Goal: Find contact information: Find contact information

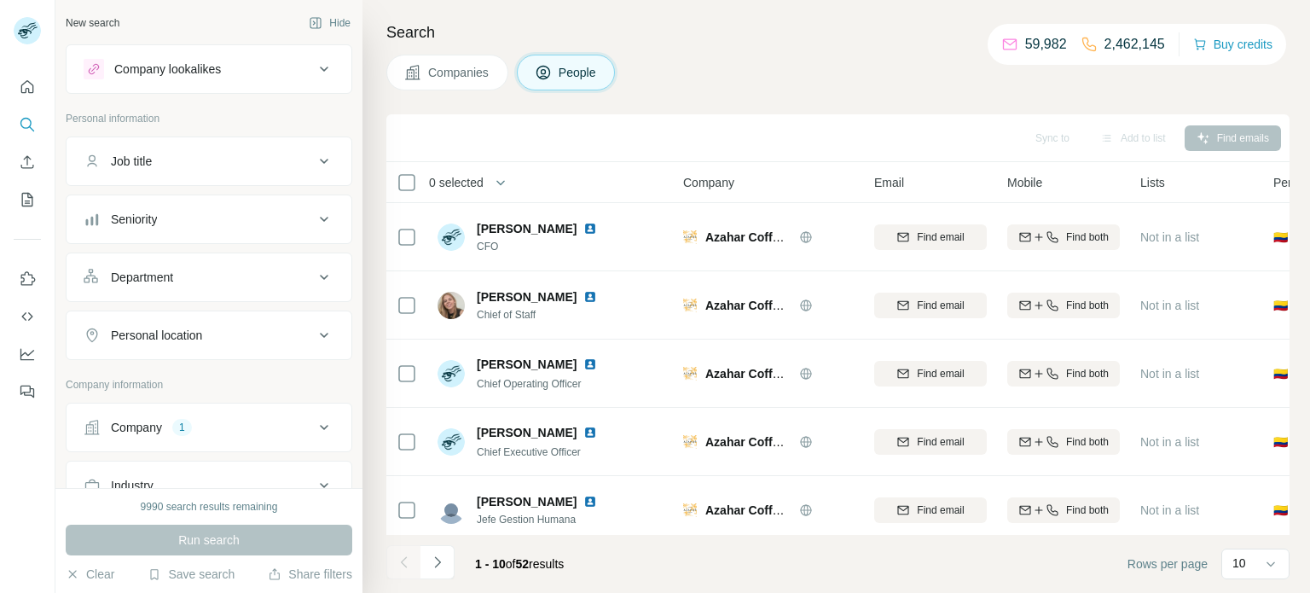
click at [250, 419] on div "Company 1" at bounding box center [199, 427] width 230 height 17
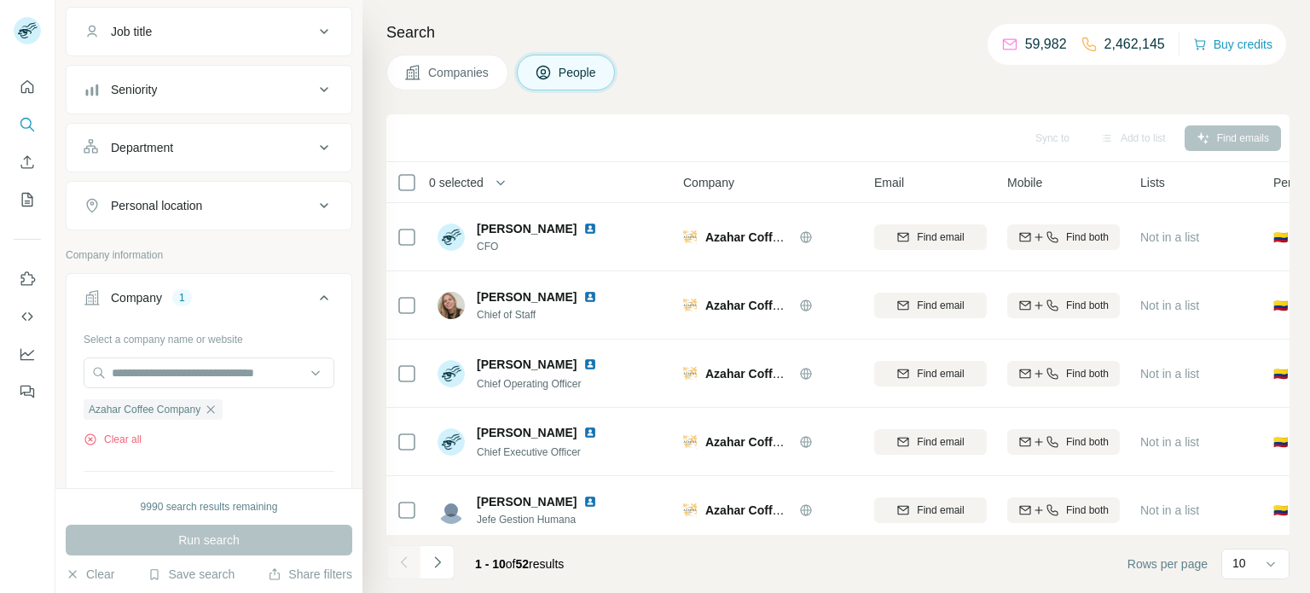
scroll to position [174, 0]
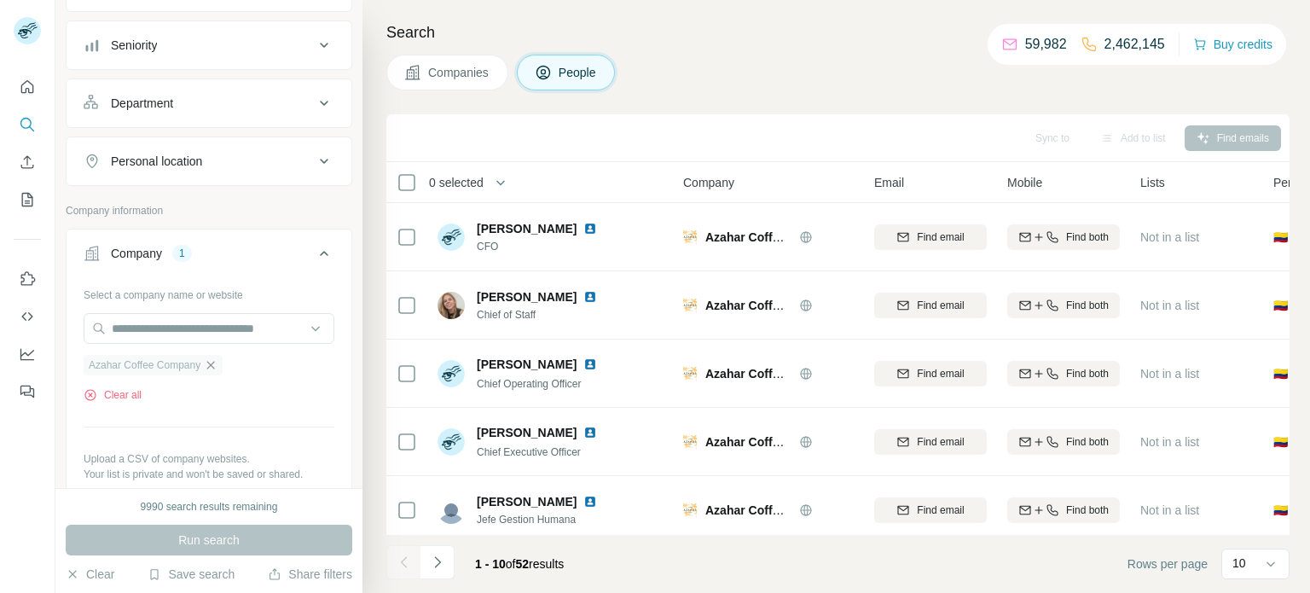
click at [217, 358] on icon "button" at bounding box center [211, 365] width 14 height 14
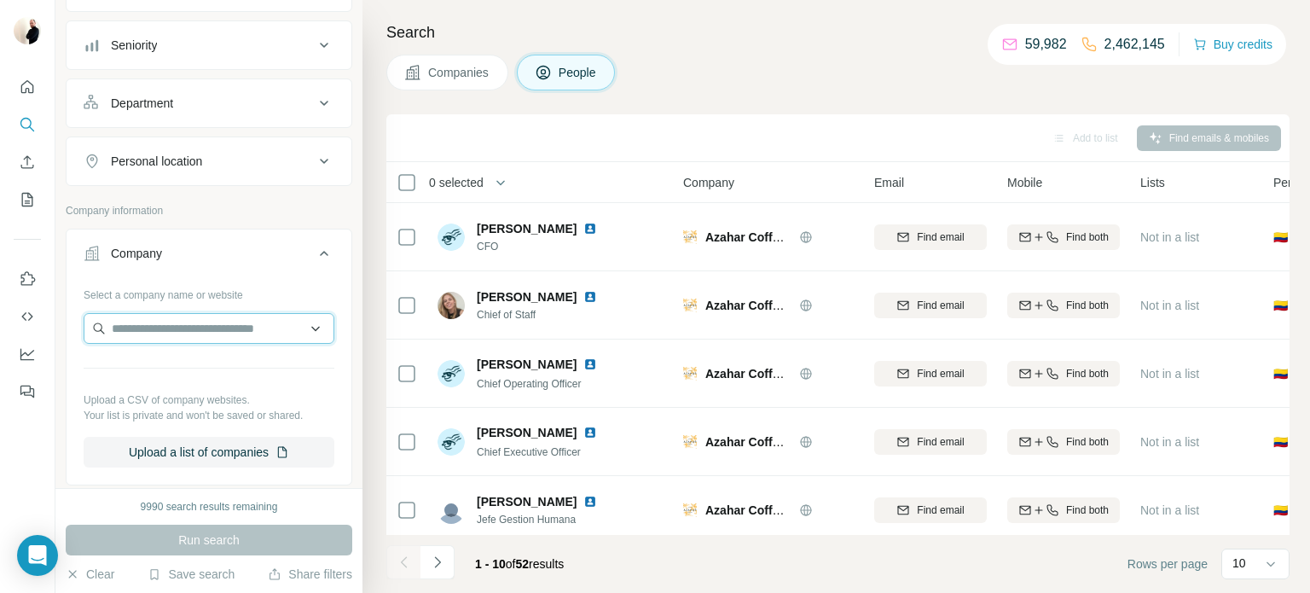
click at [226, 318] on input "text" at bounding box center [209, 328] width 251 height 31
paste input "**********"
type input "**********"
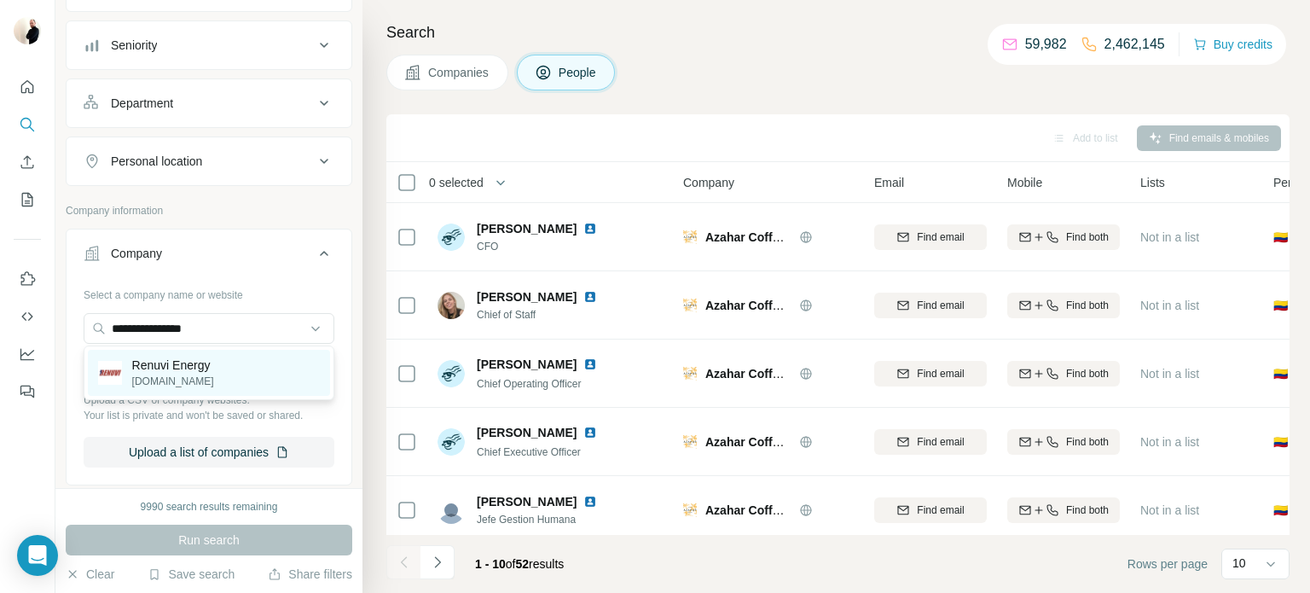
click at [175, 378] on p "[DOMAIN_NAME]" at bounding box center [173, 380] width 82 height 15
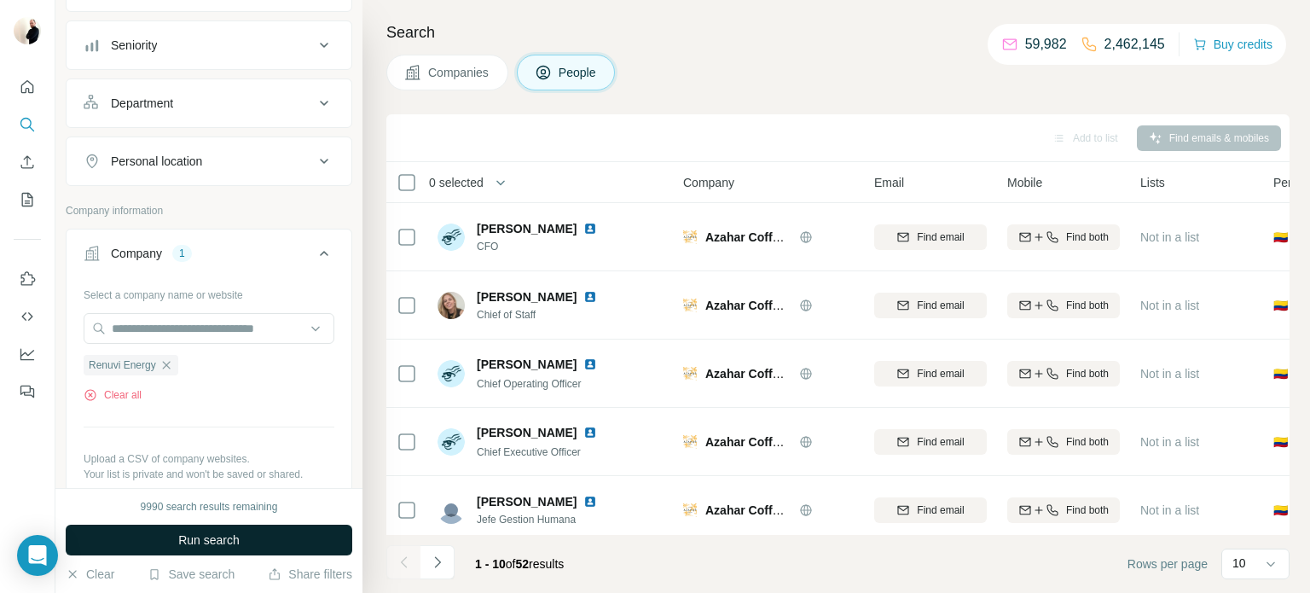
click at [223, 551] on button "Run search" at bounding box center [209, 539] width 287 height 31
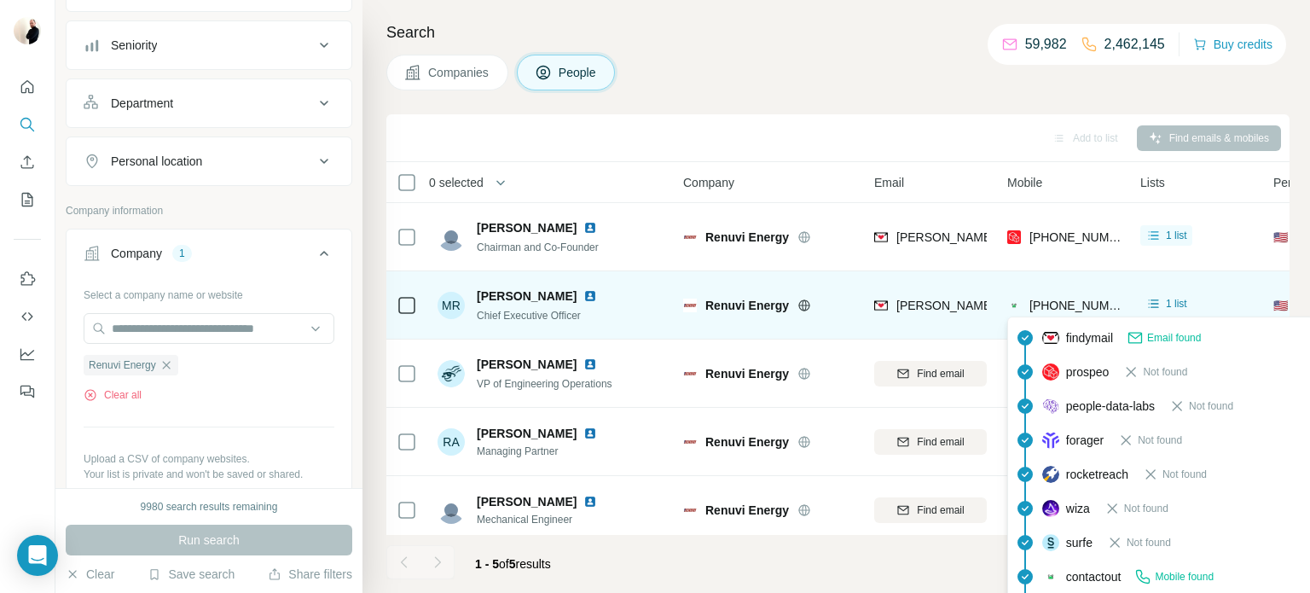
click at [1058, 299] on span "[PHONE_NUMBER]" at bounding box center [1082, 305] width 107 height 14
copy tr "[PHONE_NUMBER]"
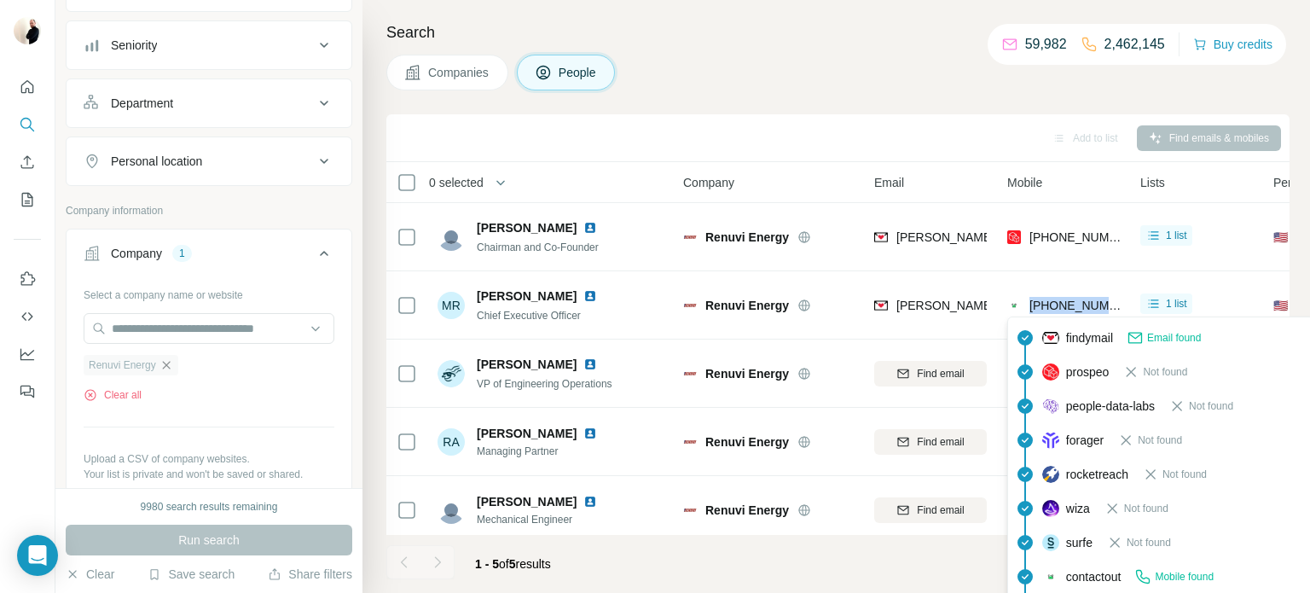
click at [160, 360] on icon "button" at bounding box center [166, 365] width 14 height 14
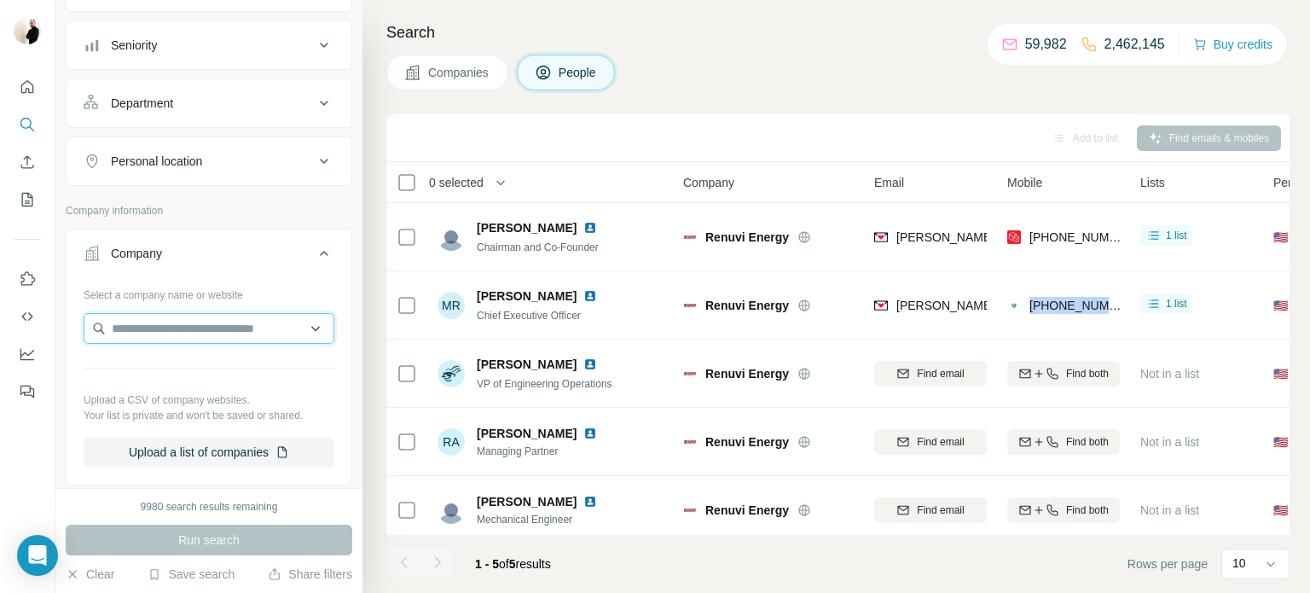
click at [185, 324] on input "text" at bounding box center [209, 328] width 251 height 31
click at [234, 329] on input "**********" at bounding box center [209, 328] width 251 height 31
paste input "text"
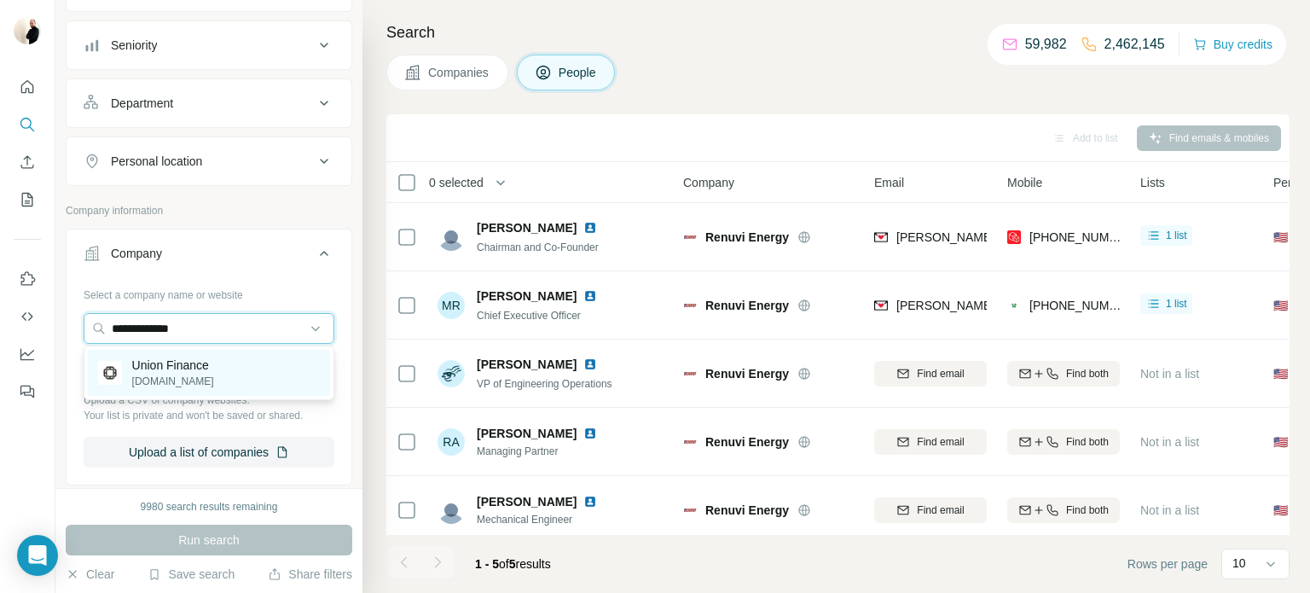
type input "**********"
click at [189, 381] on p "[DOMAIN_NAME]" at bounding box center [173, 380] width 82 height 15
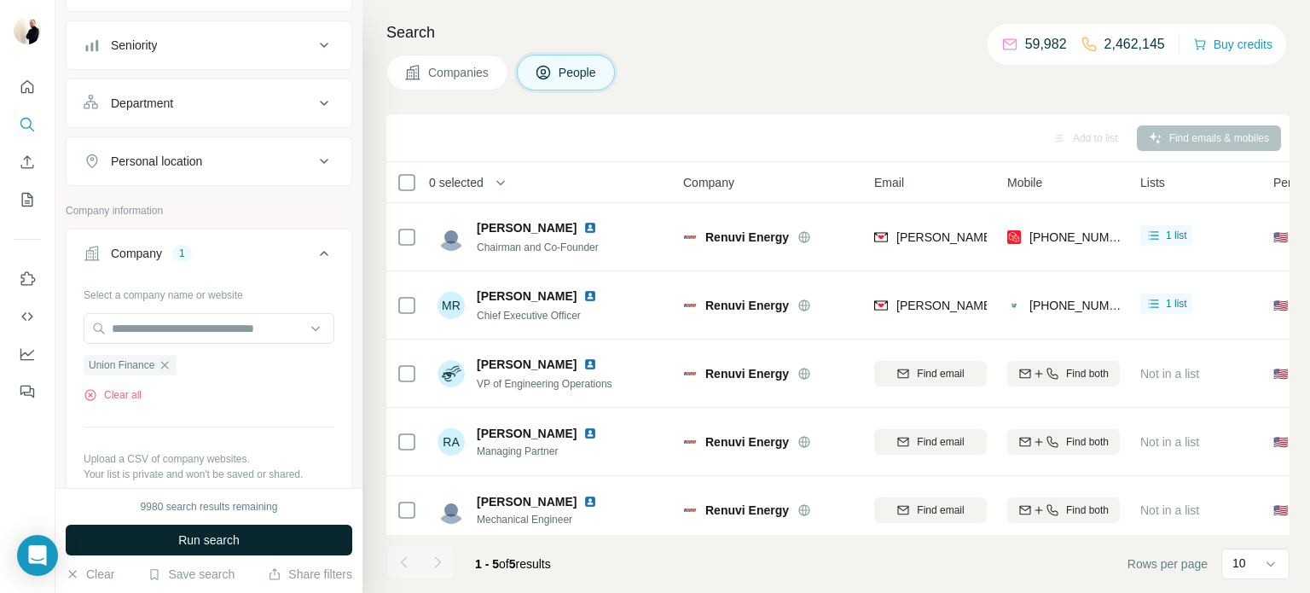
click at [257, 546] on button "Run search" at bounding box center [209, 539] width 287 height 31
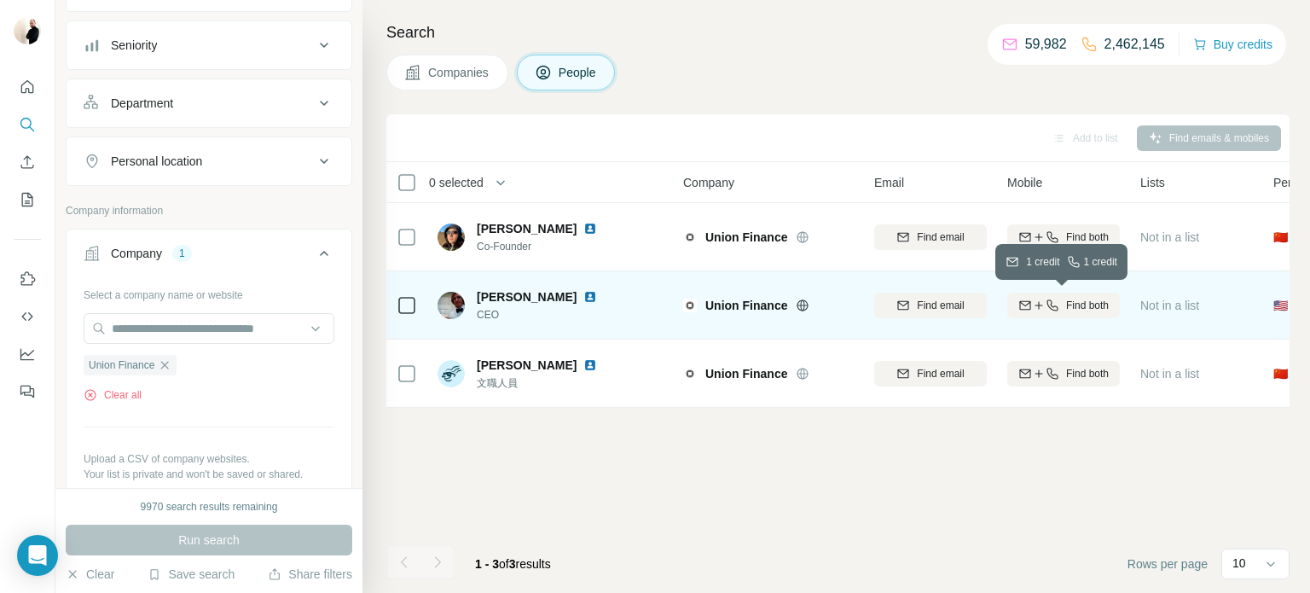
click at [1070, 292] on button "Find both" at bounding box center [1063, 305] width 113 height 26
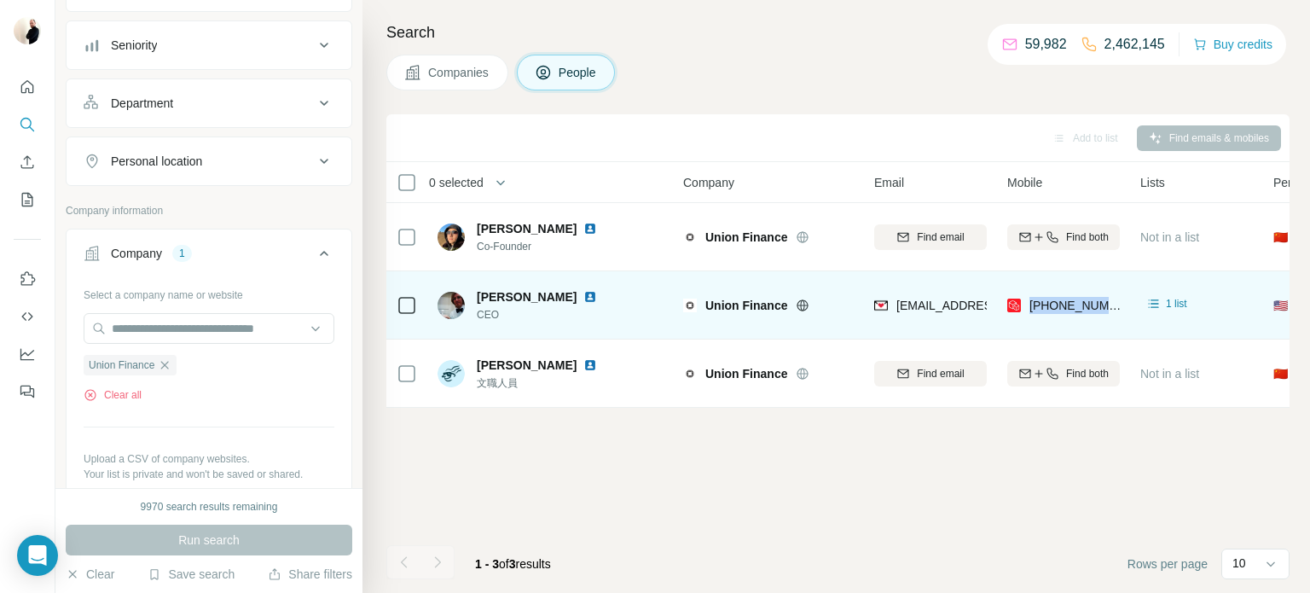
drag, startPoint x: 1028, startPoint y: 302, endPoint x: 1116, endPoint y: 297, distance: 88.0
click at [1116, 297] on div "[PHONE_NUMBER]" at bounding box center [1063, 304] width 113 height 47
copy span "[PHONE_NUMBER]"
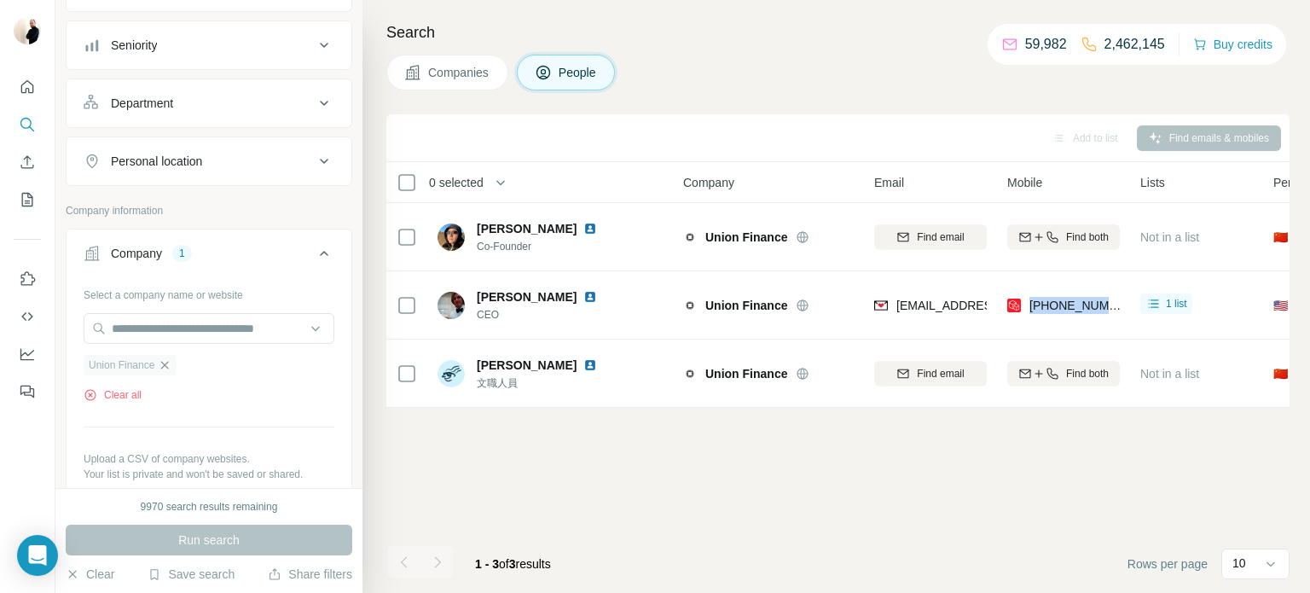
click at [168, 359] on icon "button" at bounding box center [165, 365] width 14 height 14
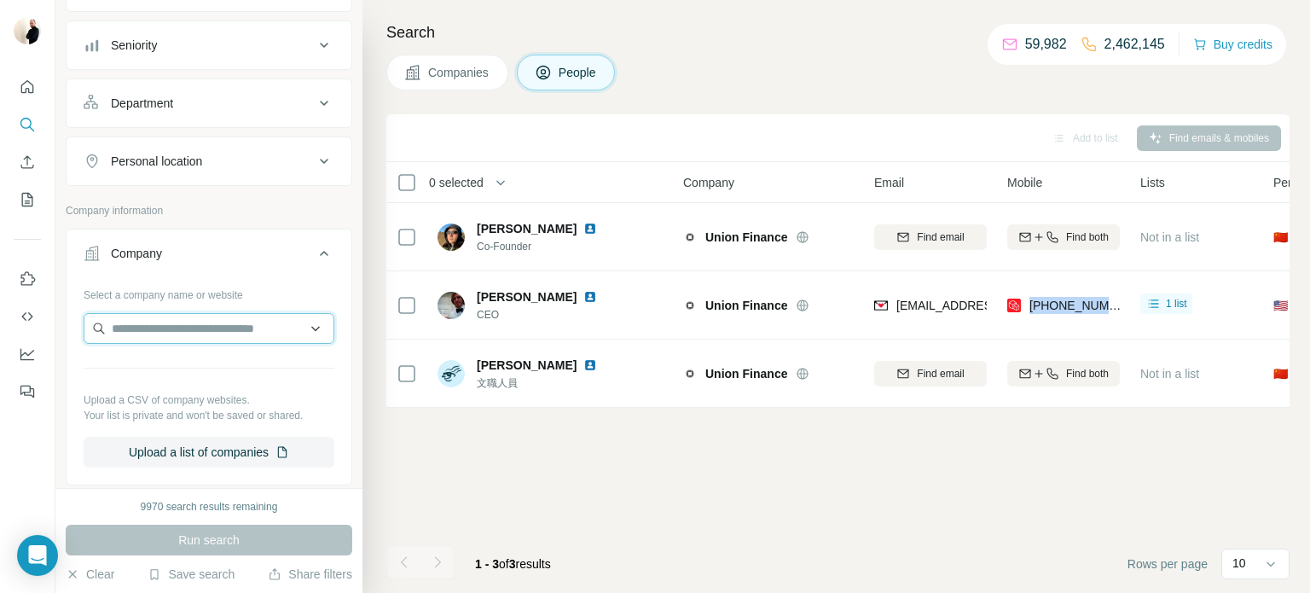
click at [151, 329] on input "text" at bounding box center [209, 328] width 251 height 31
type input "**********"
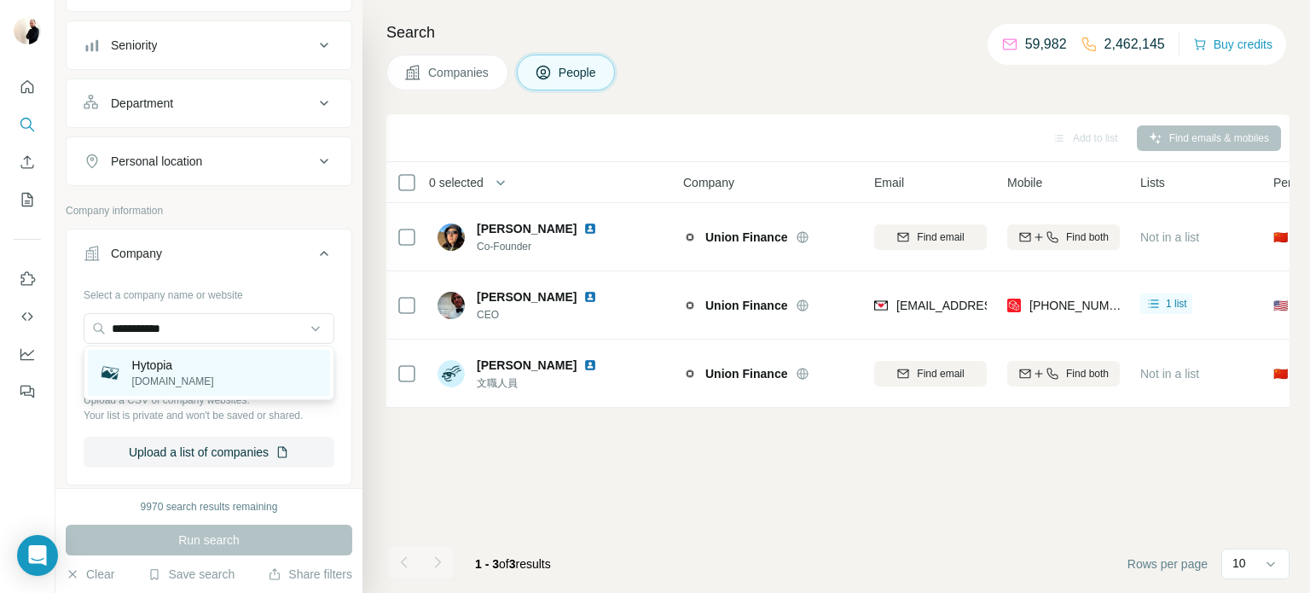
click at [173, 371] on p "Hytopia" at bounding box center [173, 364] width 82 height 17
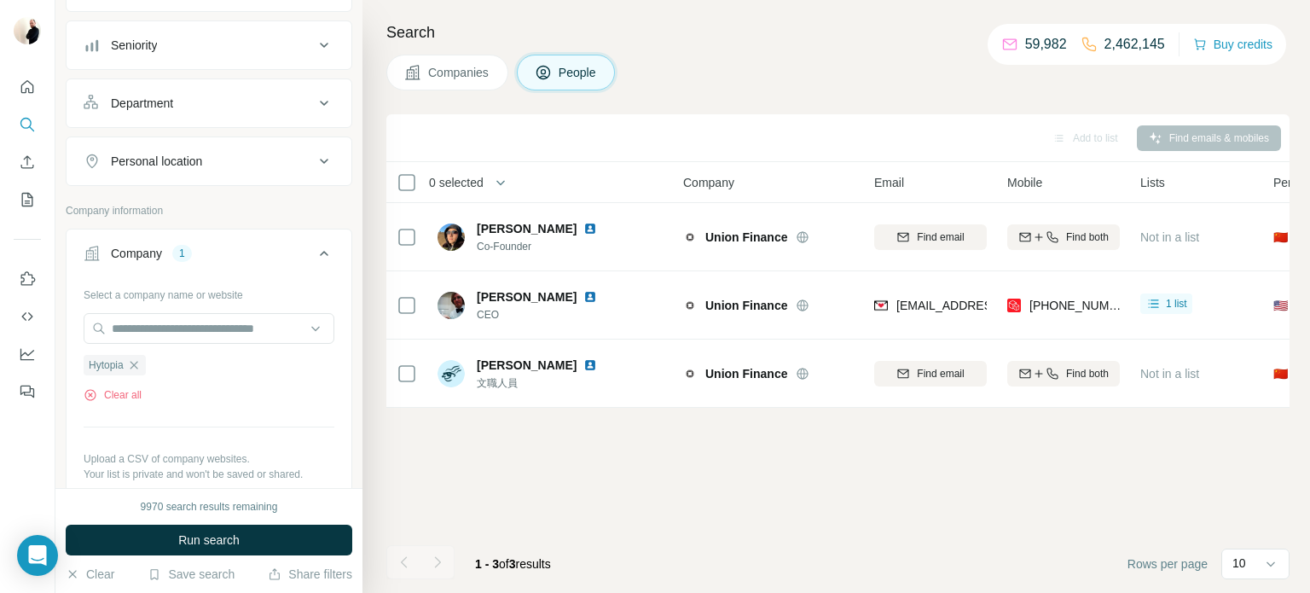
click at [226, 556] on div "9970 search results remaining Run search Clear Save search Share filters" at bounding box center [208, 540] width 307 height 105
click at [251, 537] on button "Run search" at bounding box center [209, 539] width 287 height 31
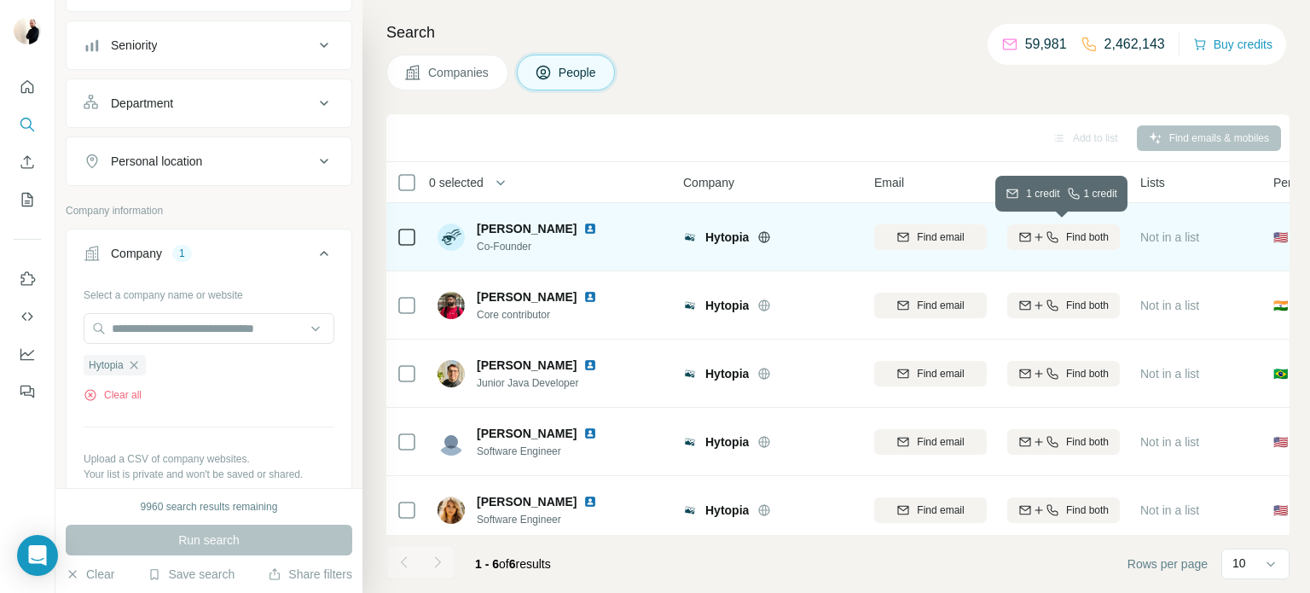
click at [1103, 238] on span "Find both" at bounding box center [1087, 236] width 43 height 15
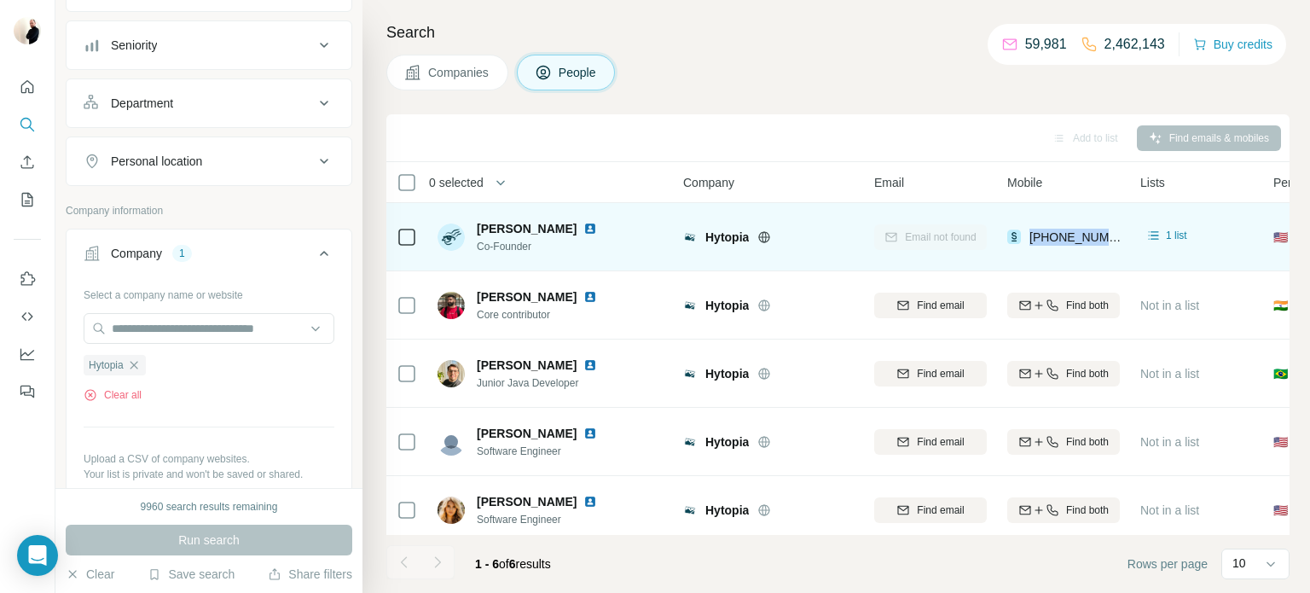
drag, startPoint x: 1033, startPoint y: 233, endPoint x: 1117, endPoint y: 229, distance: 84.5
click at [1117, 229] on div "[PHONE_NUMBER]" at bounding box center [1063, 236] width 113 height 47
copy span "[PHONE_NUMBER]"
